Goal: Transaction & Acquisition: Purchase product/service

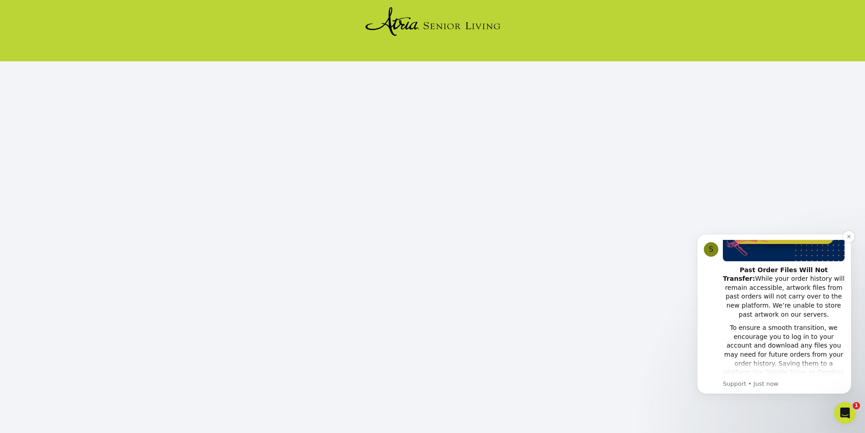
scroll to position [34, 0]
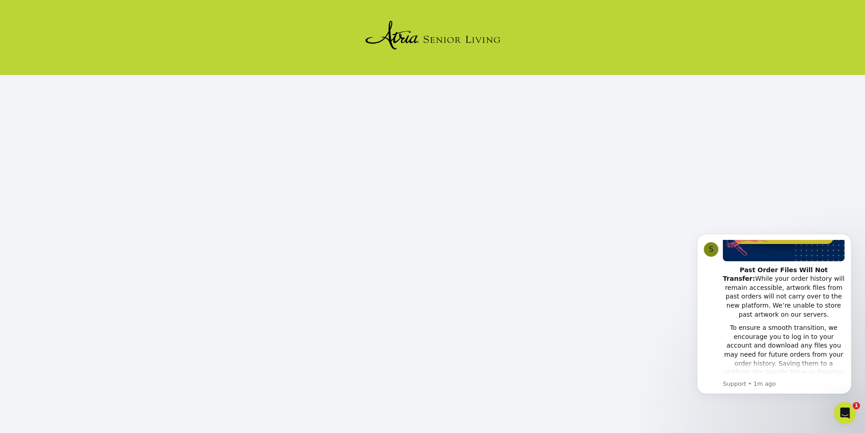
click html "S Notice - Account Changes Coming Soon ​ Past Order Files Will Not Transfer: Wh…"
click at [849, 238] on icon "Dismiss notification" at bounding box center [849, 236] width 5 height 5
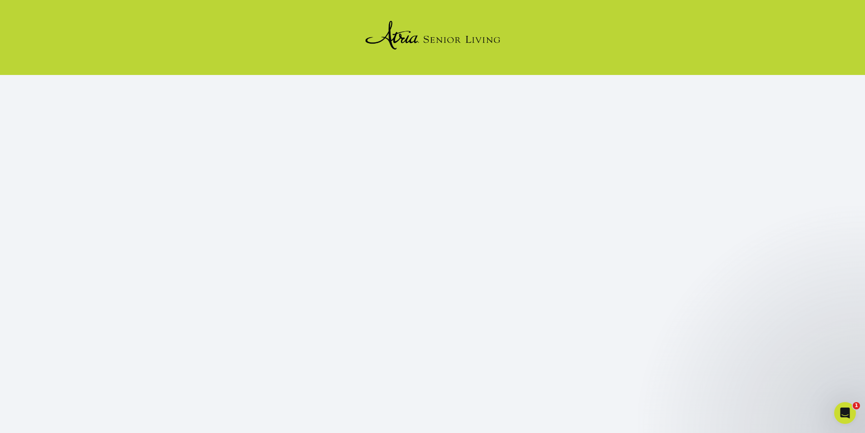
scroll to position [79, 0]
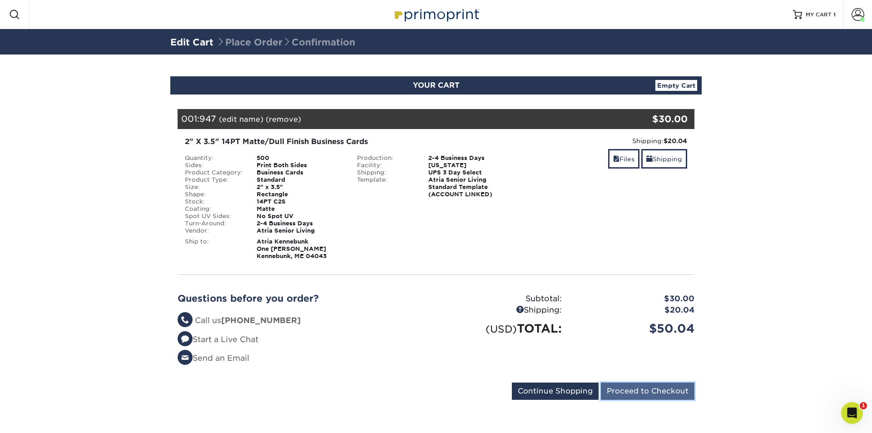
click at [654, 390] on input "Proceed to Checkout" at bounding box center [648, 390] width 94 height 17
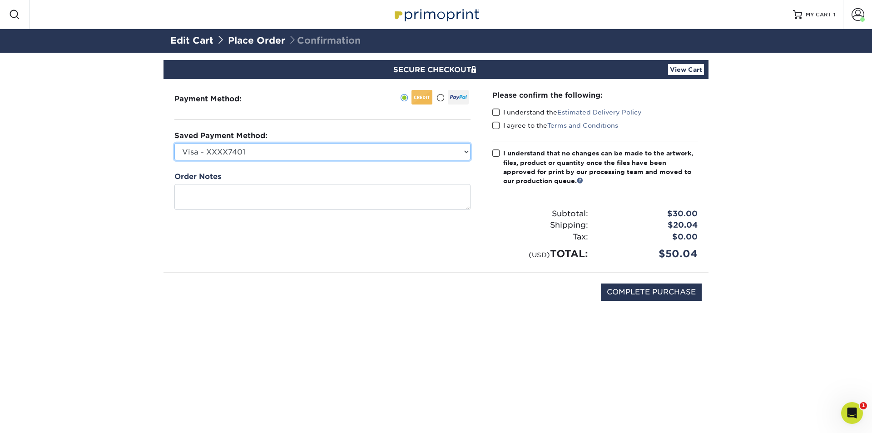
click at [300, 150] on select "Visa - XXXX7401 Visa - XXXX3378 Visa - XXXX7377 Visa - XXXX3889 Visa - XXXX7377…" at bounding box center [322, 151] width 296 height 17
select select
click at [174, 143] on select "Visa - XXXX7401 Visa - XXXX3378 Visa - XXXX7377 Visa - XXXX3889 Visa - XXXX7377…" at bounding box center [322, 151] width 296 height 17
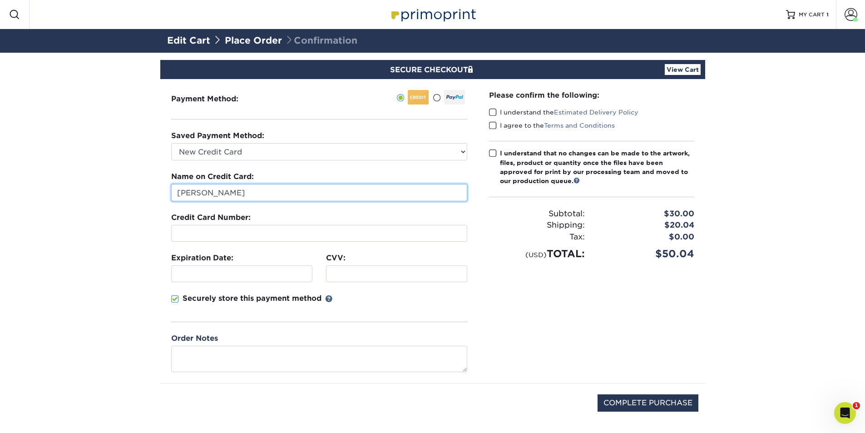
click at [238, 193] on input "[PERSON_NAME]" at bounding box center [319, 192] width 296 height 17
drag, startPoint x: 238, startPoint y: 193, endPoint x: 90, endPoint y: 191, distance: 148.5
click at [89, 191] on section "SECURE CHECKOUT View Cart Payment Method: Saved Payment Method:" at bounding box center [432, 253] width 865 height 401
type input "[PERSON_NAME]"
click at [493, 111] on span at bounding box center [493, 112] width 8 height 9
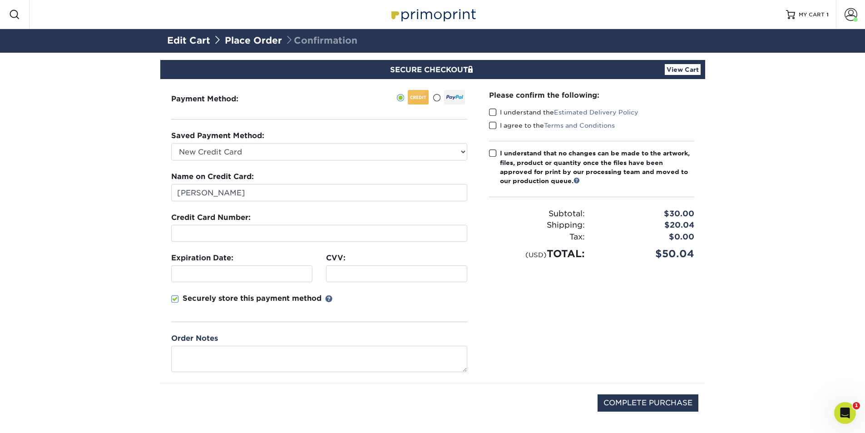
click at [0, 0] on input "I understand the Estimated Delivery Policy" at bounding box center [0, 0] width 0 height 0
click at [493, 124] on span at bounding box center [493, 125] width 8 height 9
click at [0, 0] on input "I agree to the Terms and Conditions" at bounding box center [0, 0] width 0 height 0
click at [493, 153] on span at bounding box center [493, 153] width 8 height 9
click at [0, 0] on input "I understand that no changes can be made to the artwork, files, product or quan…" at bounding box center [0, 0] width 0 height 0
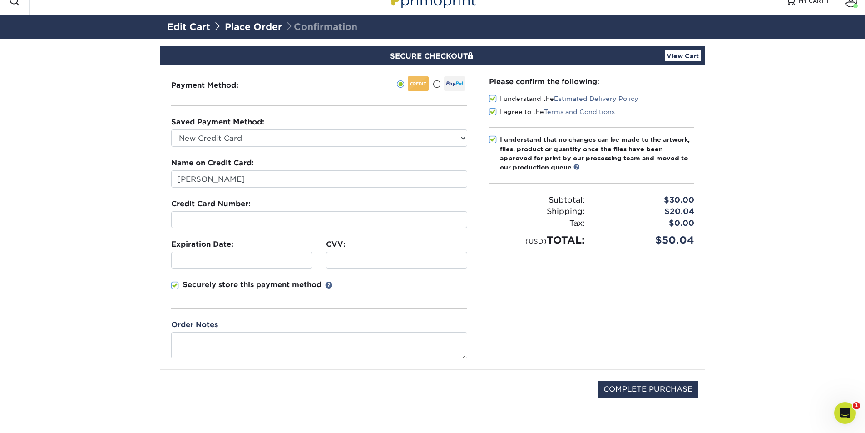
scroll to position [21, 0]
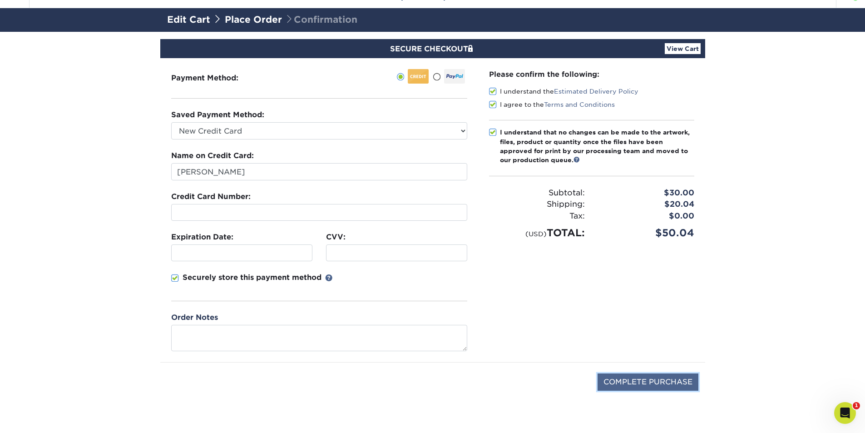
click at [645, 383] on input "COMPLETE PURCHASE" at bounding box center [648, 381] width 101 height 17
type input "PROCESSING, PLEASE WAIT..."
